Goal: Navigation & Orientation: Find specific page/section

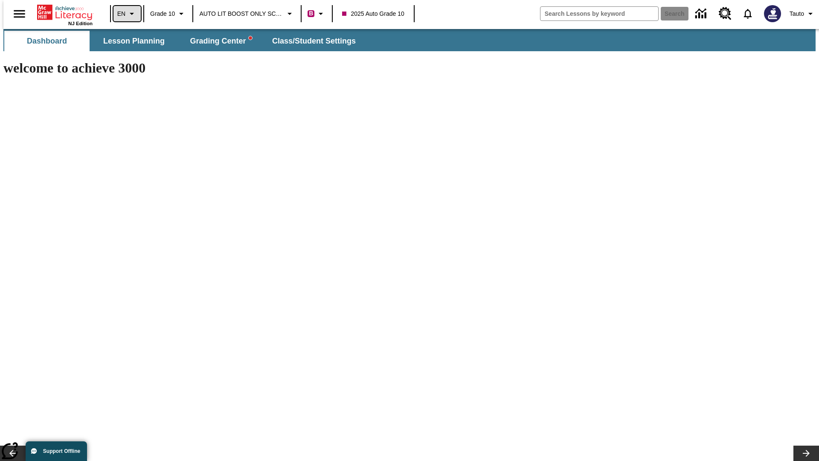
click at [127, 14] on icon "Language: EN, Select a language" at bounding box center [132, 14] width 10 height 10
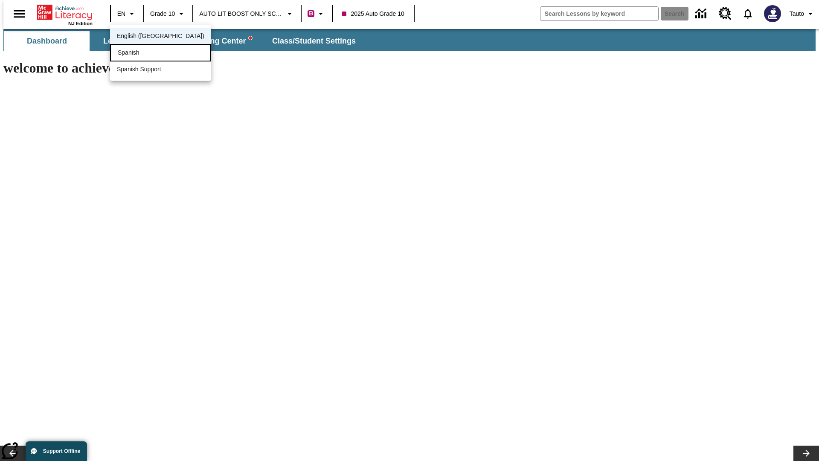
click at [142, 53] on div "Spanish" at bounding box center [160, 52] width 101 height 17
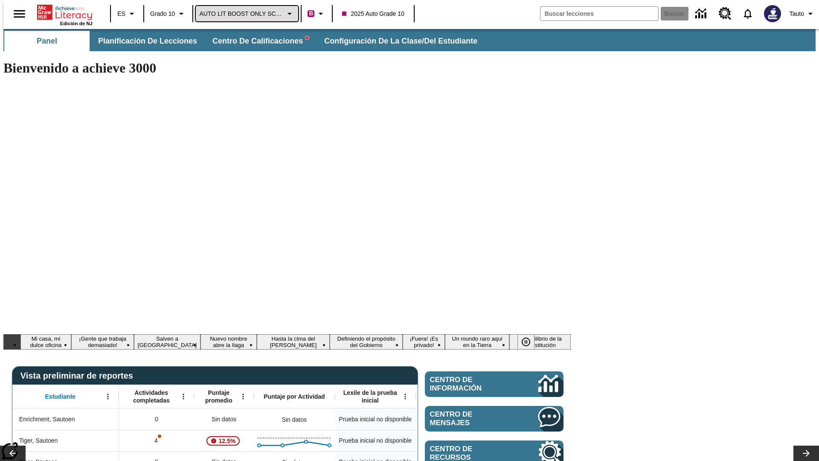
click at [245, 14] on span "AUTO LIT BOOST ONLY SCHOOL" at bounding box center [241, 13] width 84 height 9
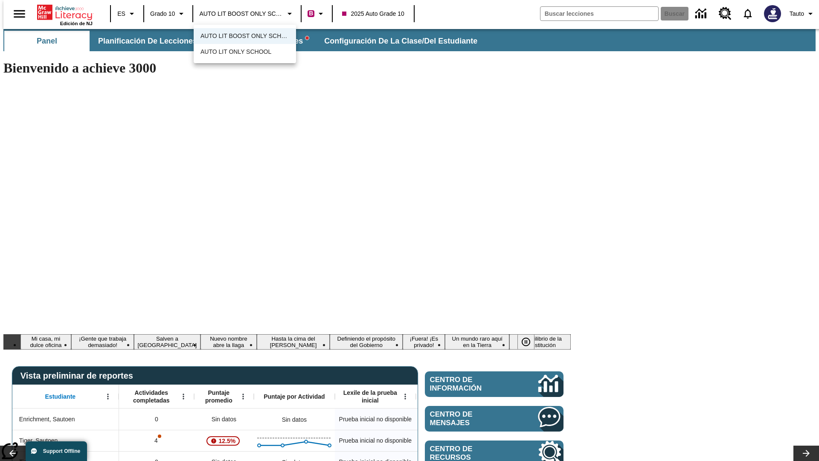
click at [245, 37] on span "AUTO LIT BOOST ONLY SCHOOL" at bounding box center [245, 36] width 89 height 9
